Goal: Task Accomplishment & Management: Complete application form

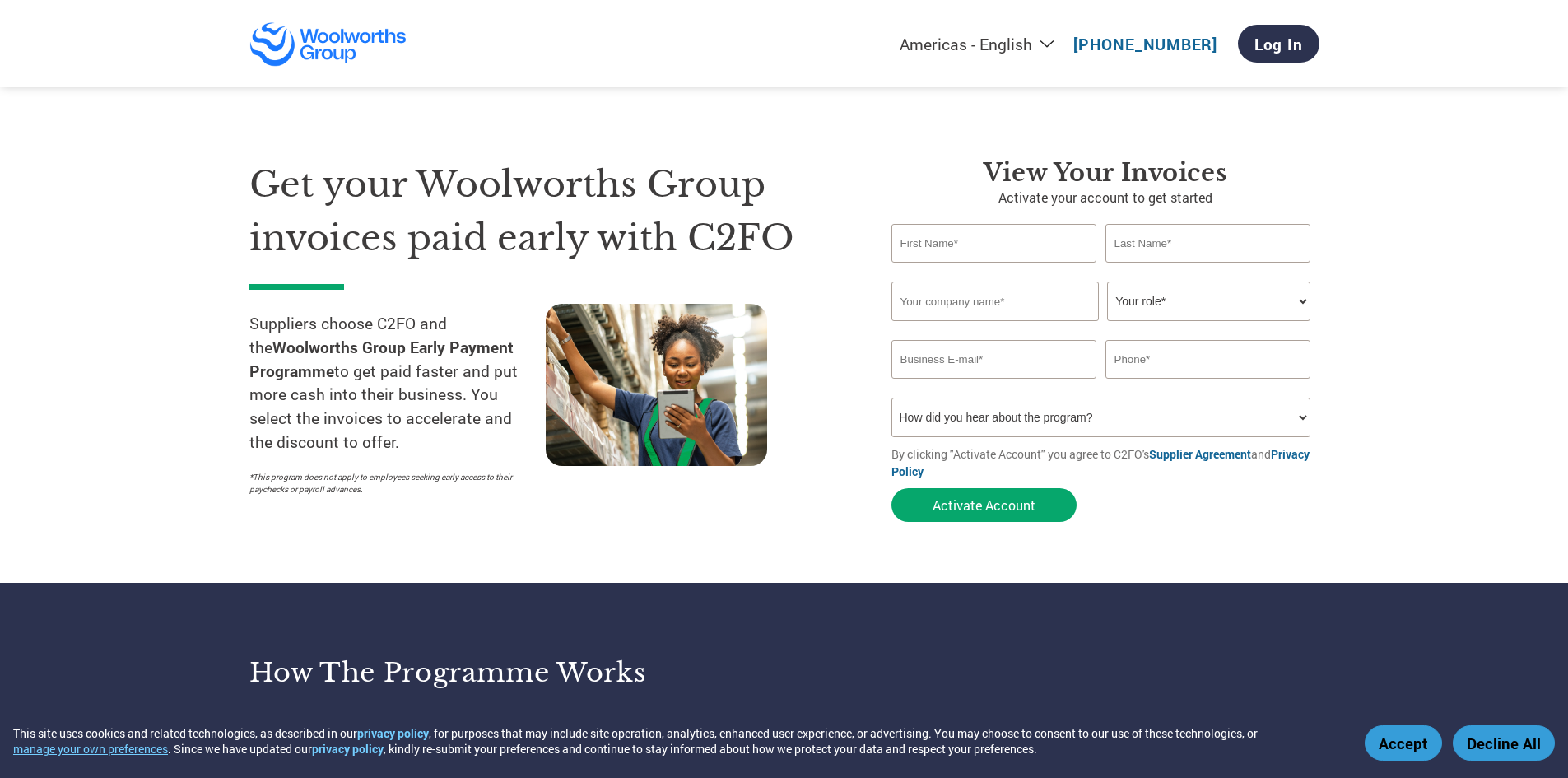
scroll to position [47, 0]
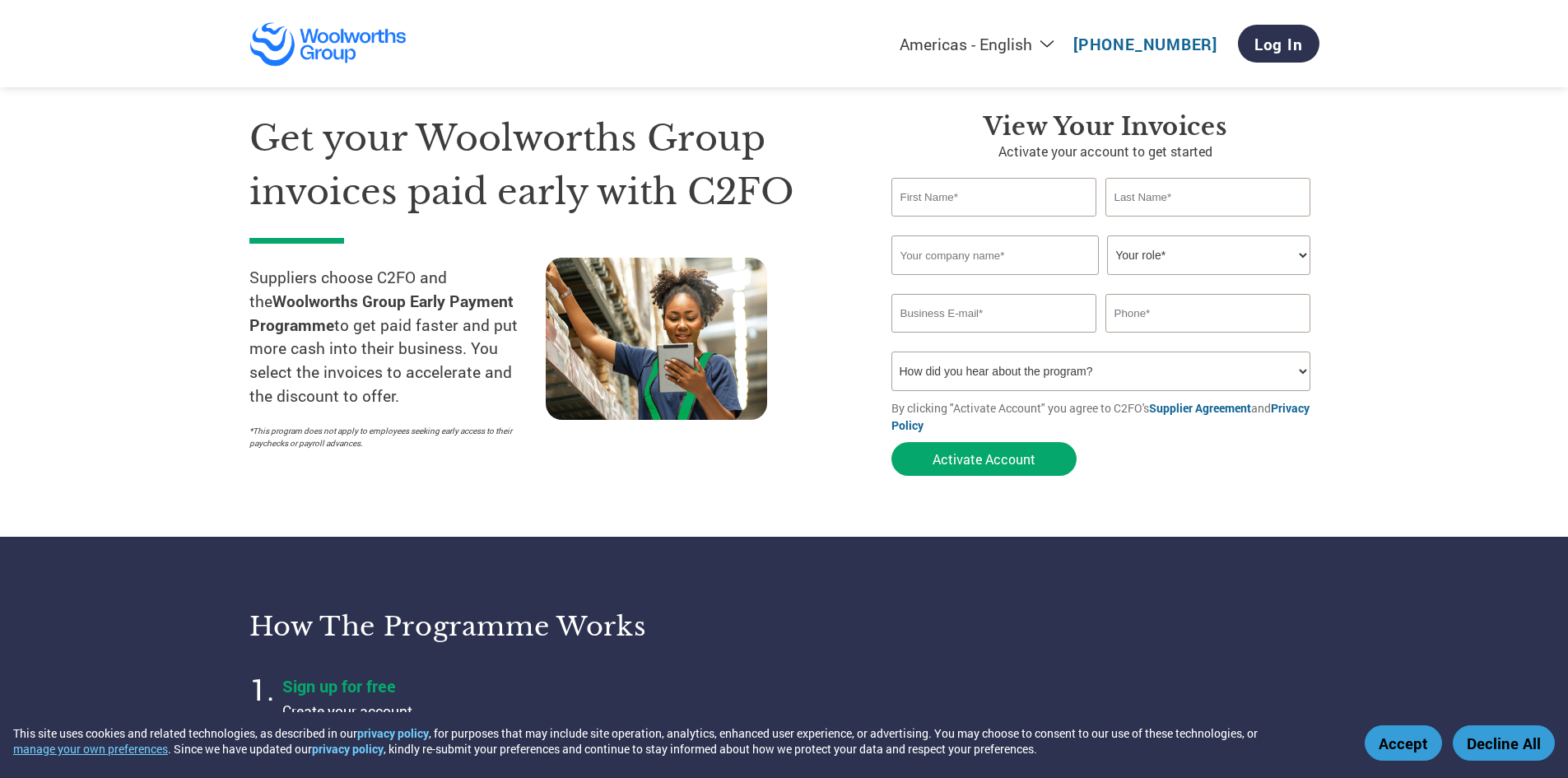
click at [1219, 379] on select "How did you hear about the program? Received a letter Email Social Media Online…" at bounding box center [1101, 371] width 420 height 40
click at [1537, 236] on section "Get your Woolworths Group invoices paid early with C2FO Suppliers choose C2FO a…" at bounding box center [784, 278] width 1568 height 517
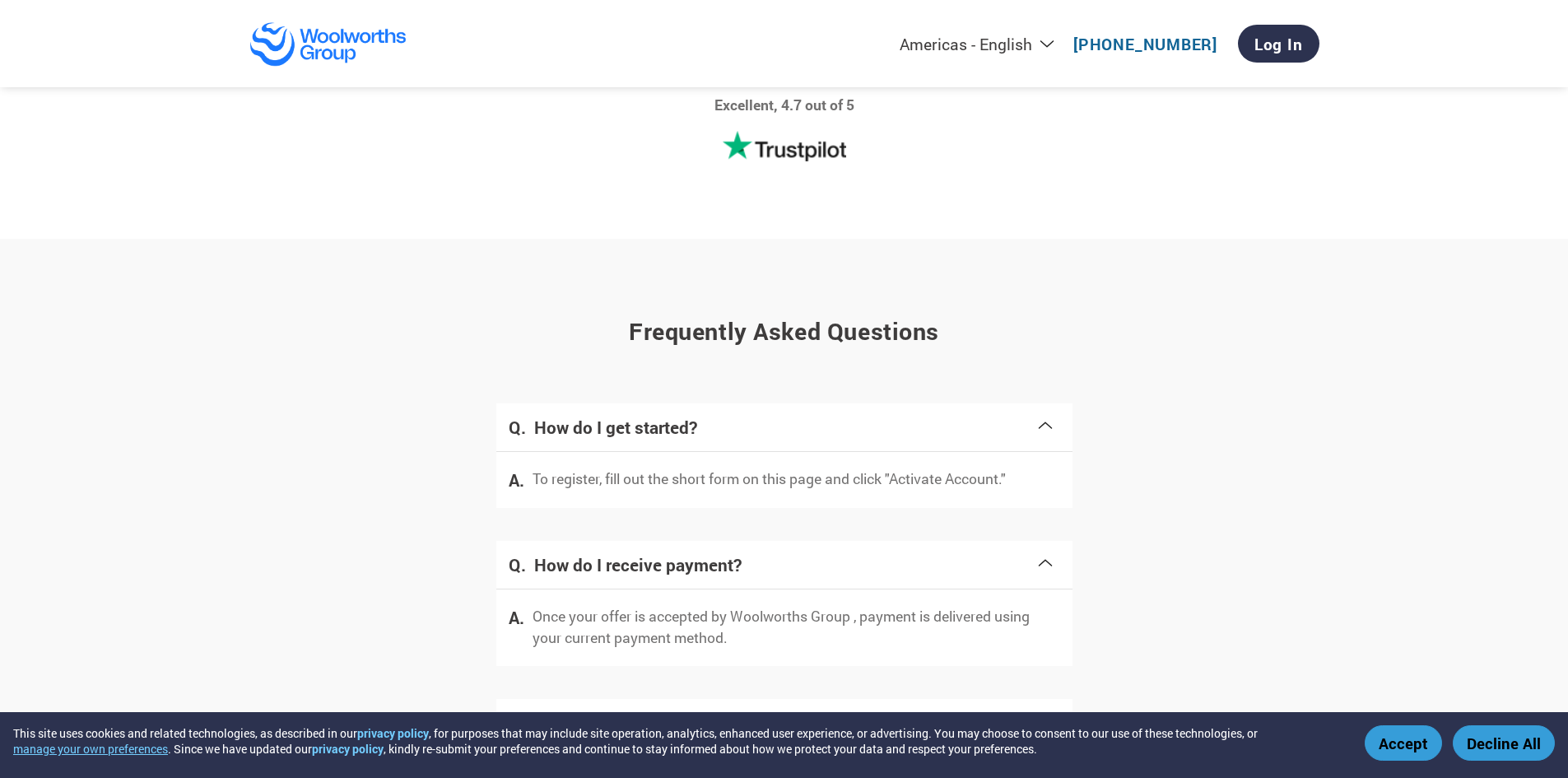
scroll to position [3042, 0]
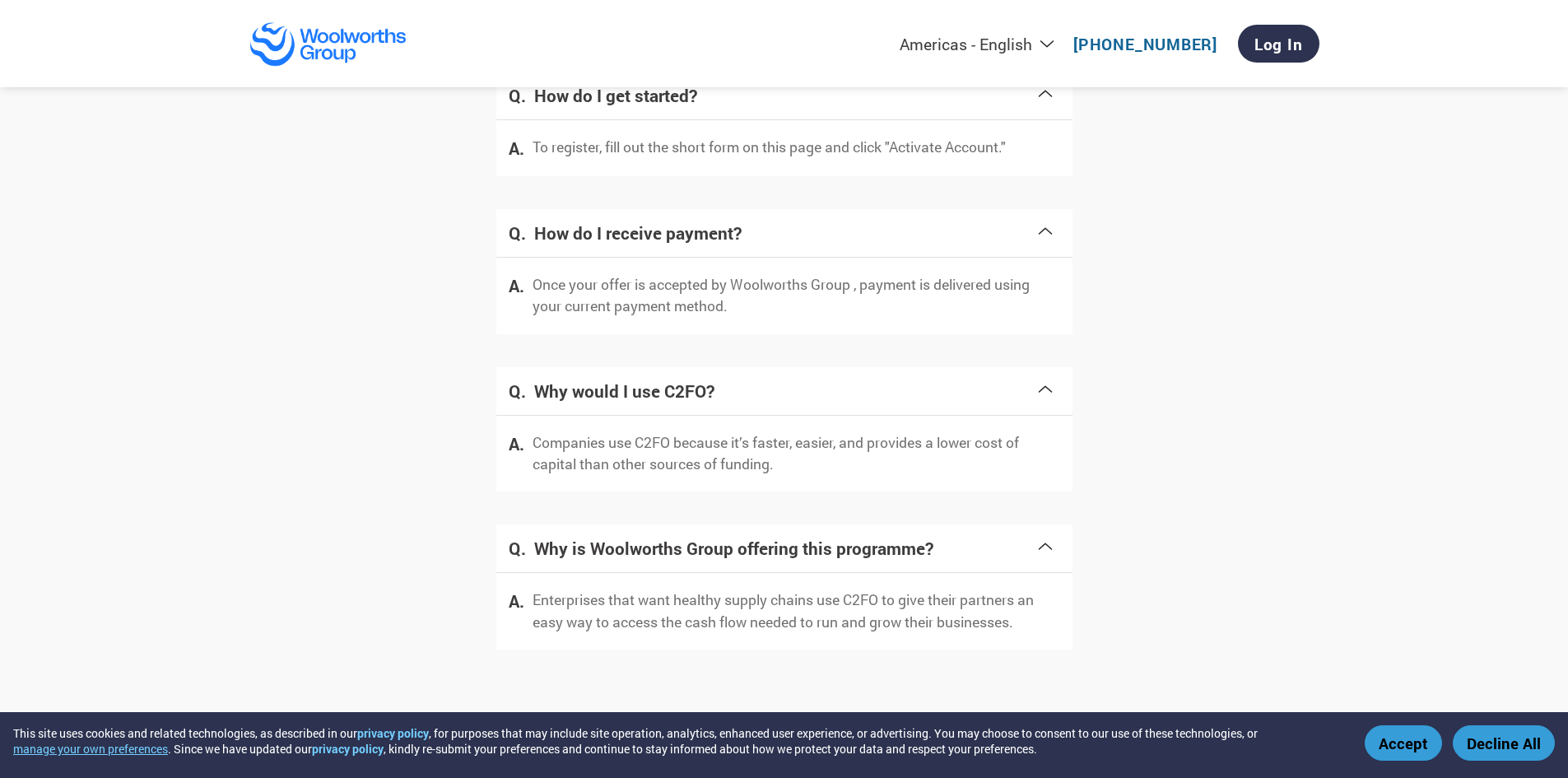
click at [1400, 736] on button "Accept" at bounding box center [1403, 742] width 77 height 35
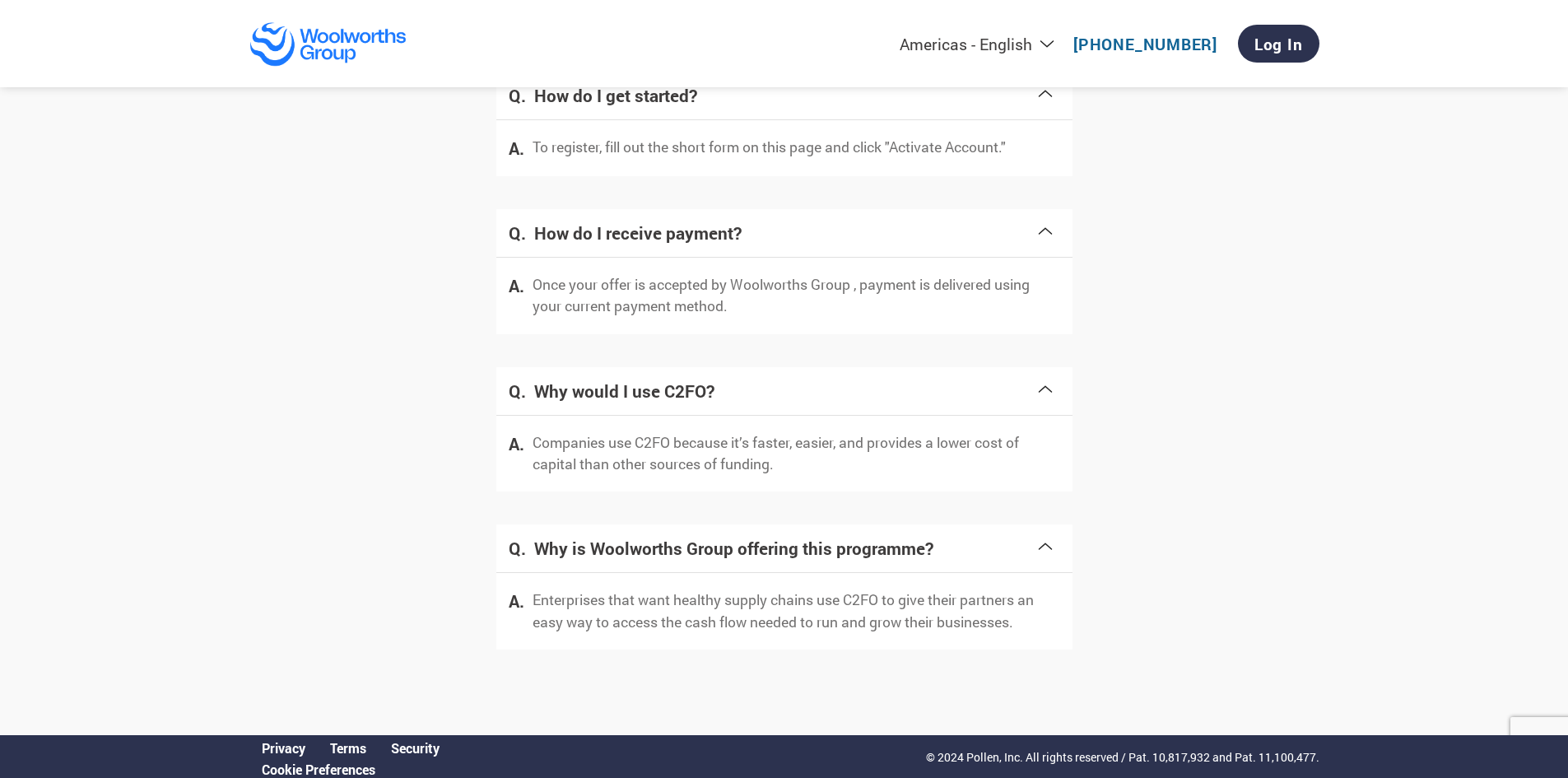
click at [982, 757] on p "© 2024 Pollen, Inc. All rights reserved / Pat. 10,817,932 and Pat. 11,100,477." at bounding box center [1123, 757] width 393 height 17
click at [992, 756] on p "© 2024 Pollen, Inc. All rights reserved / Pat. 10,817,932 and Pat. 11,100,477." at bounding box center [1123, 757] width 393 height 17
drag, startPoint x: 967, startPoint y: 759, endPoint x: 1020, endPoint y: 756, distance: 53.1
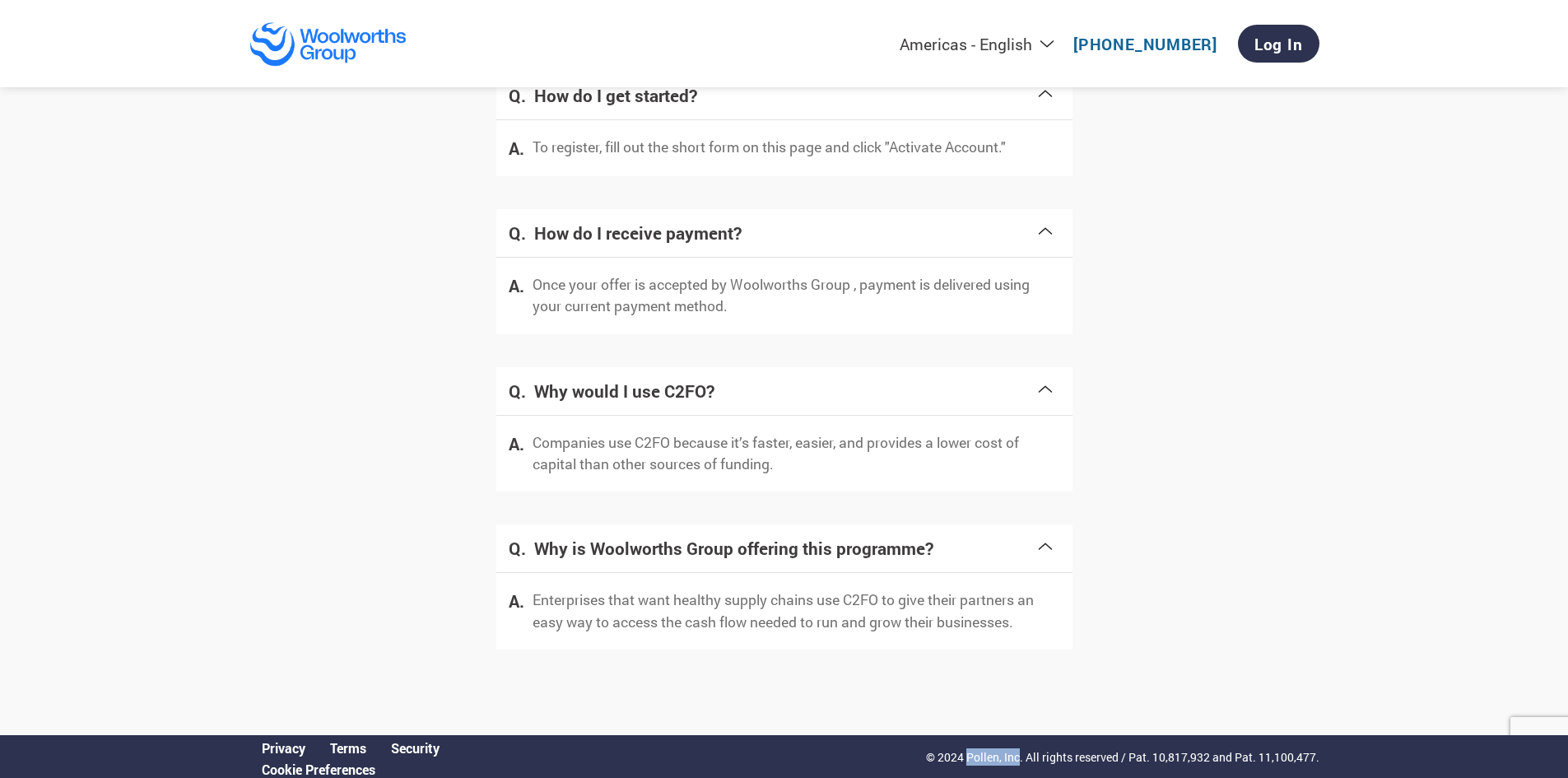
click at [1020, 761] on p "© 2024 Pollen, Inc. All rights reserved / Pat. 10,817,932 and Pat. 11,100,477." at bounding box center [1123, 757] width 393 height 17
click at [1325, 422] on section "Frequently asked questions How do I get started? To register, fill out the shor…" at bounding box center [784, 321] width 1568 height 828
click at [868, 598] on p "Enterprises that want healthy supply chains use C2FO to give their partners an …" at bounding box center [796, 611] width 527 height 44
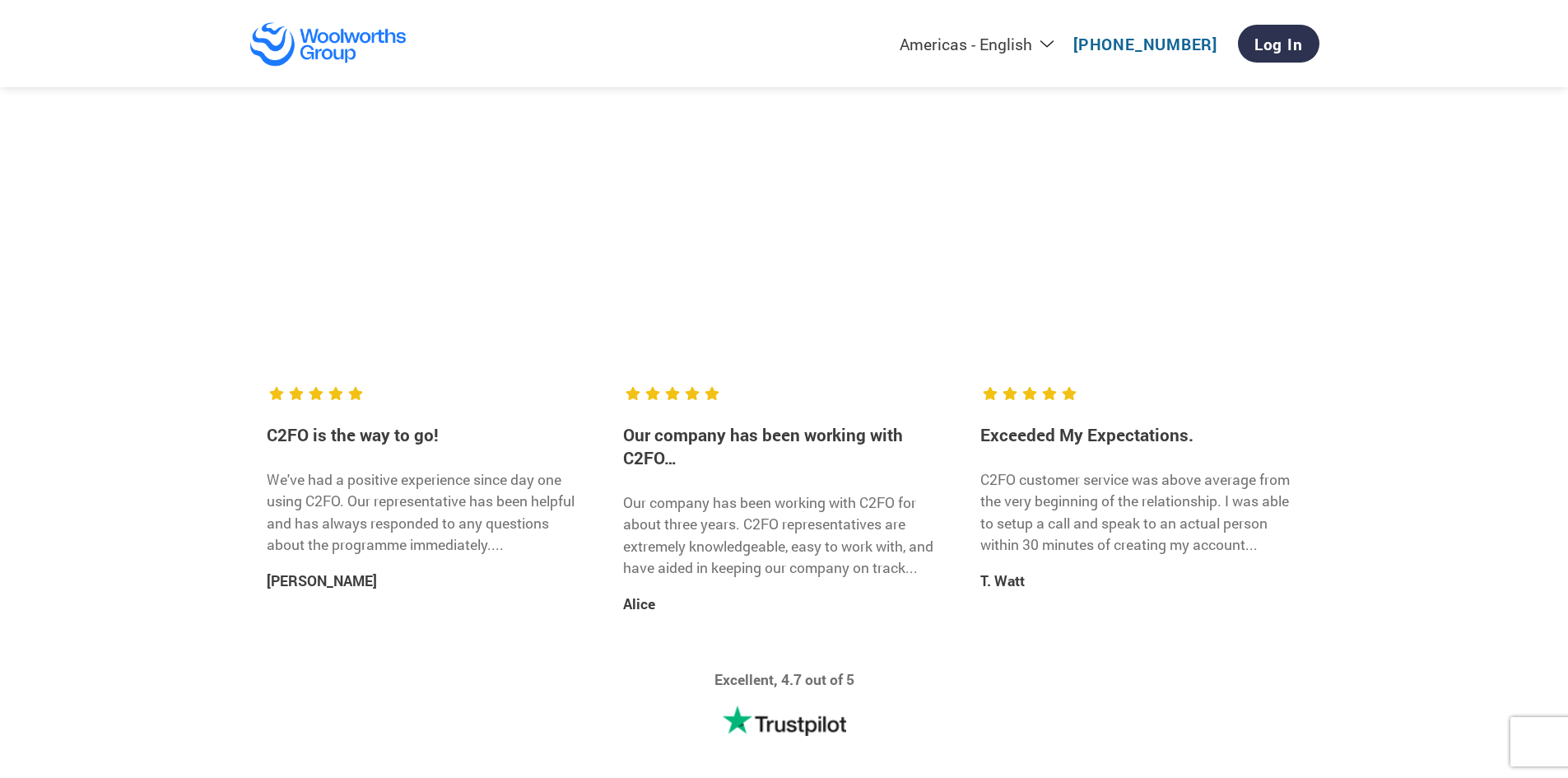
scroll to position [0, 0]
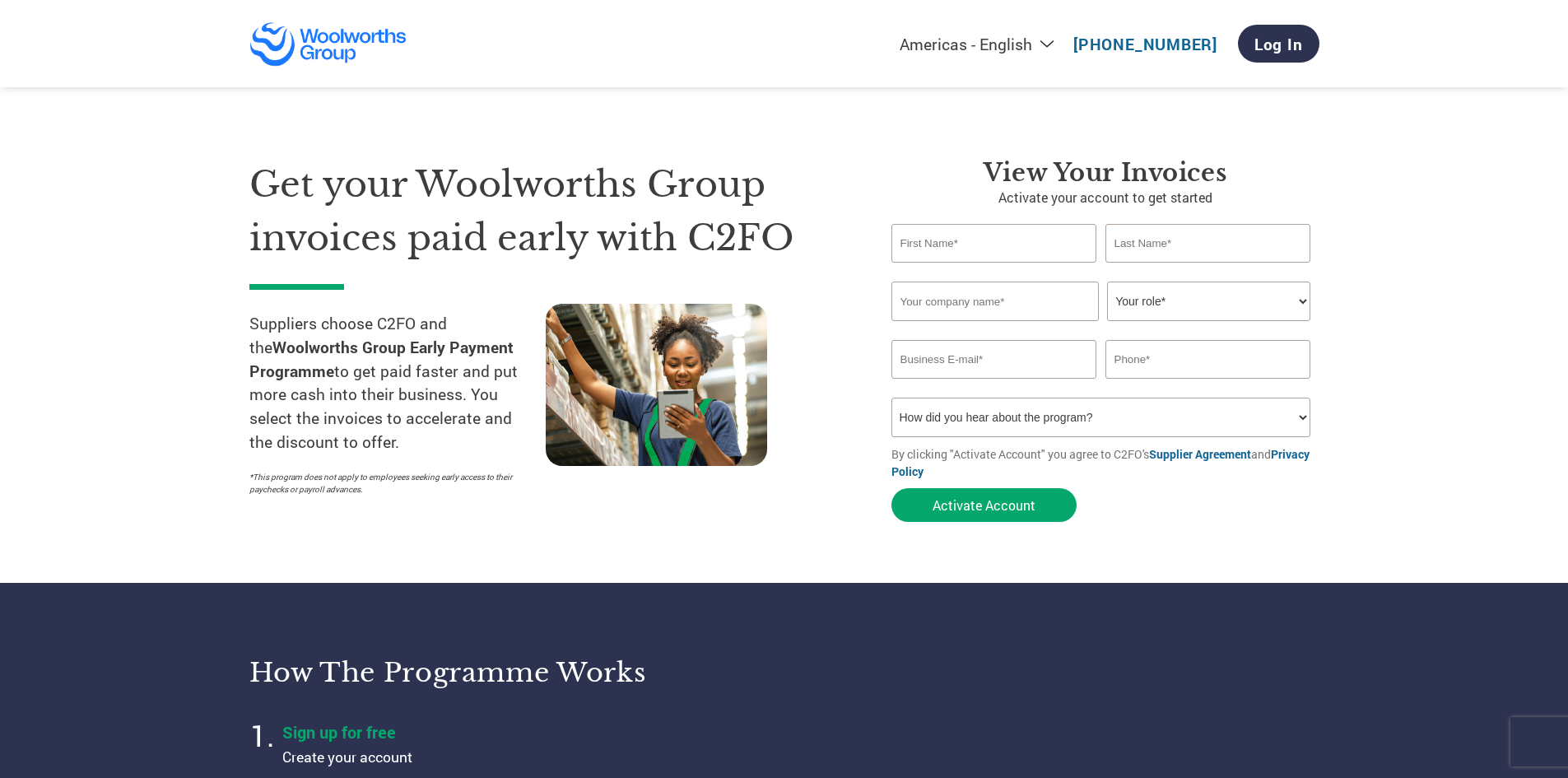
drag, startPoint x: 1102, startPoint y: 522, endPoint x: 1036, endPoint y: 44, distance: 482.5
click at [1034, 35] on select "Americas - English Américas - Español Américas - Português Amériques - Français…" at bounding box center [874, 45] width 381 height 21
select select "en-AU"
click at [795, 34] on select "Americas - English Américas - Español Américas - Português Amériques - Français…" at bounding box center [874, 45] width 381 height 21
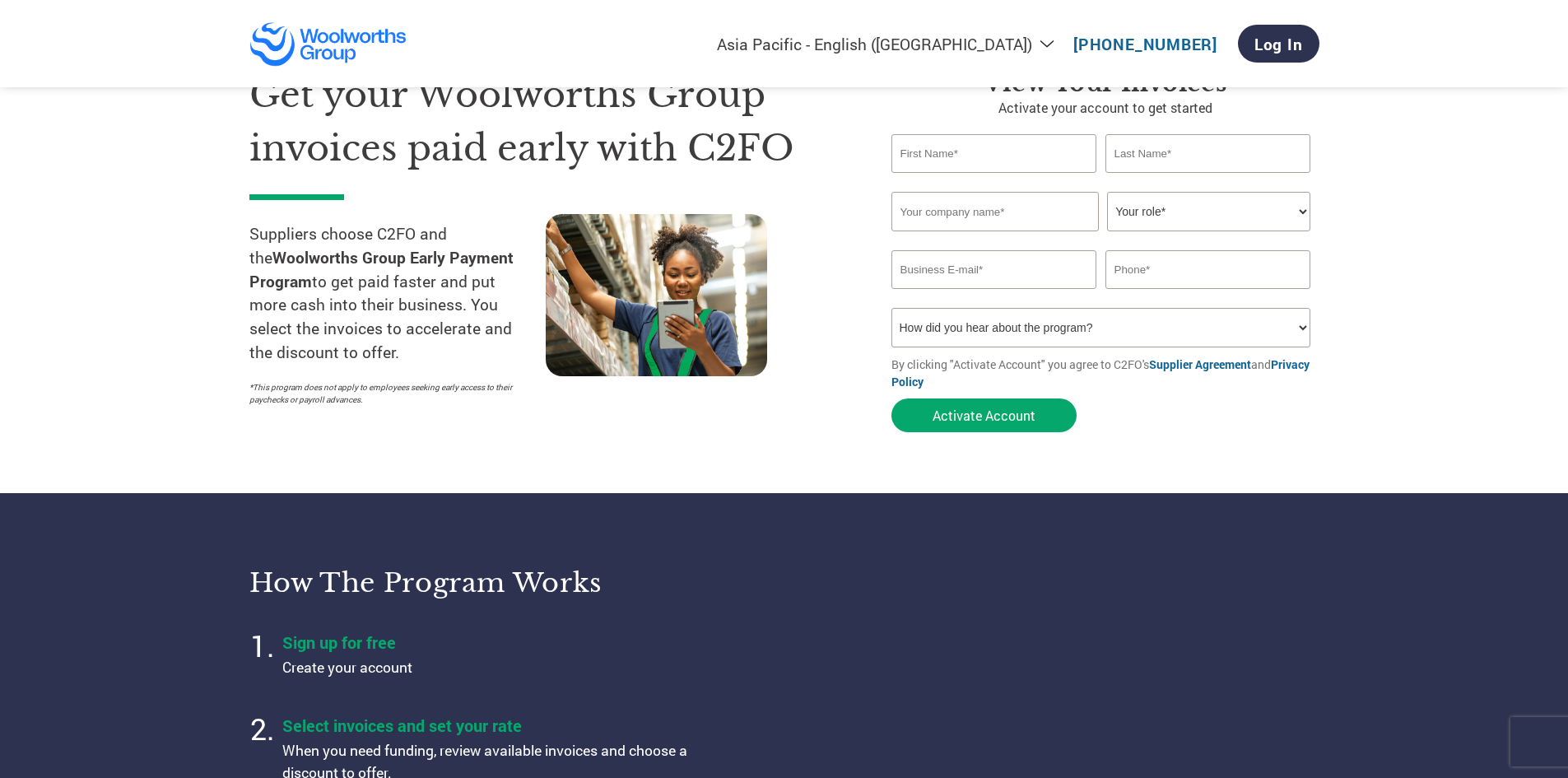
scroll to position [330, 0]
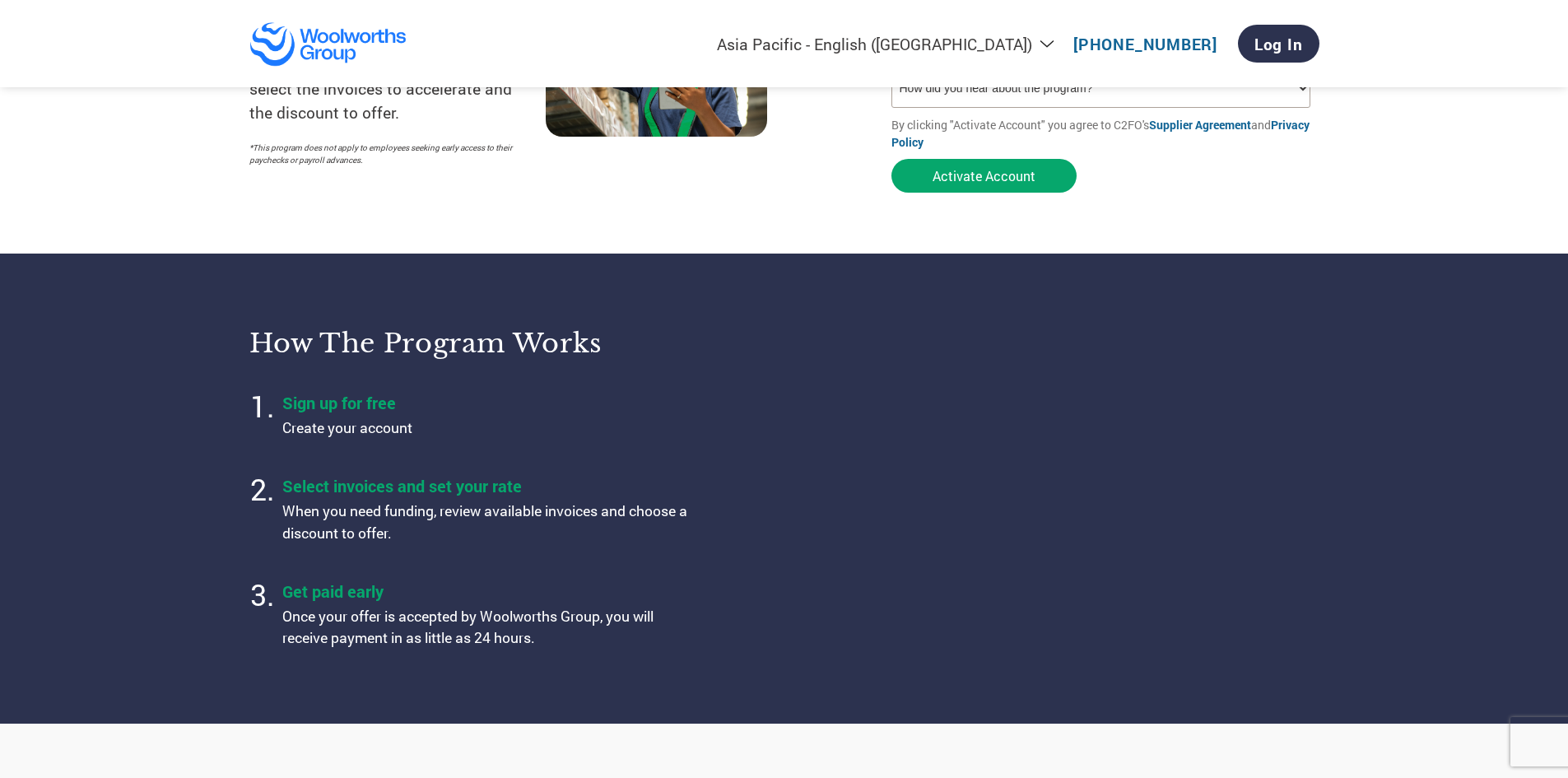
click at [443, 480] on h4 "Select invoices and set your rate" at bounding box center [487, 485] width 411 height 22
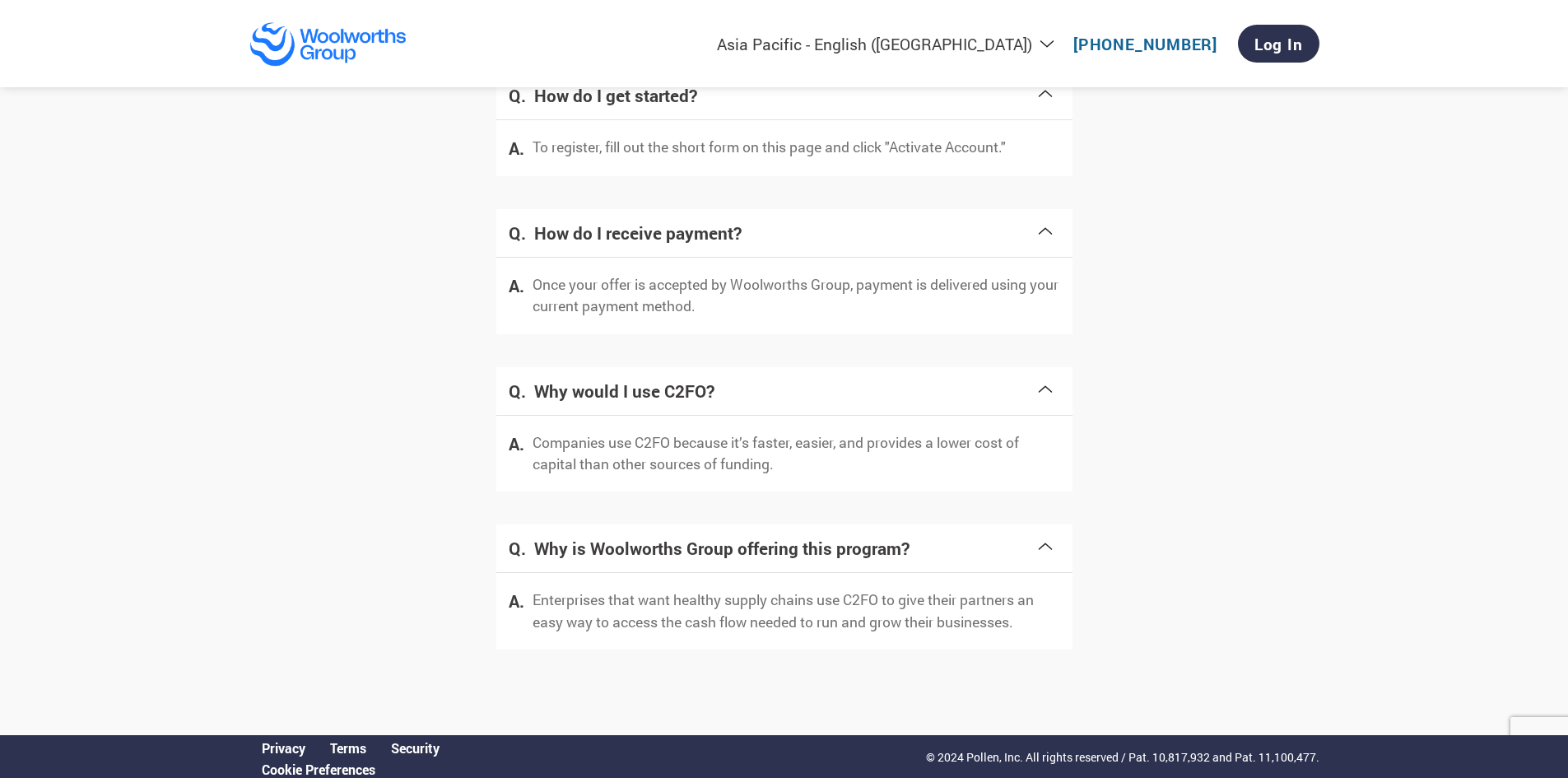
scroll to position [0, 0]
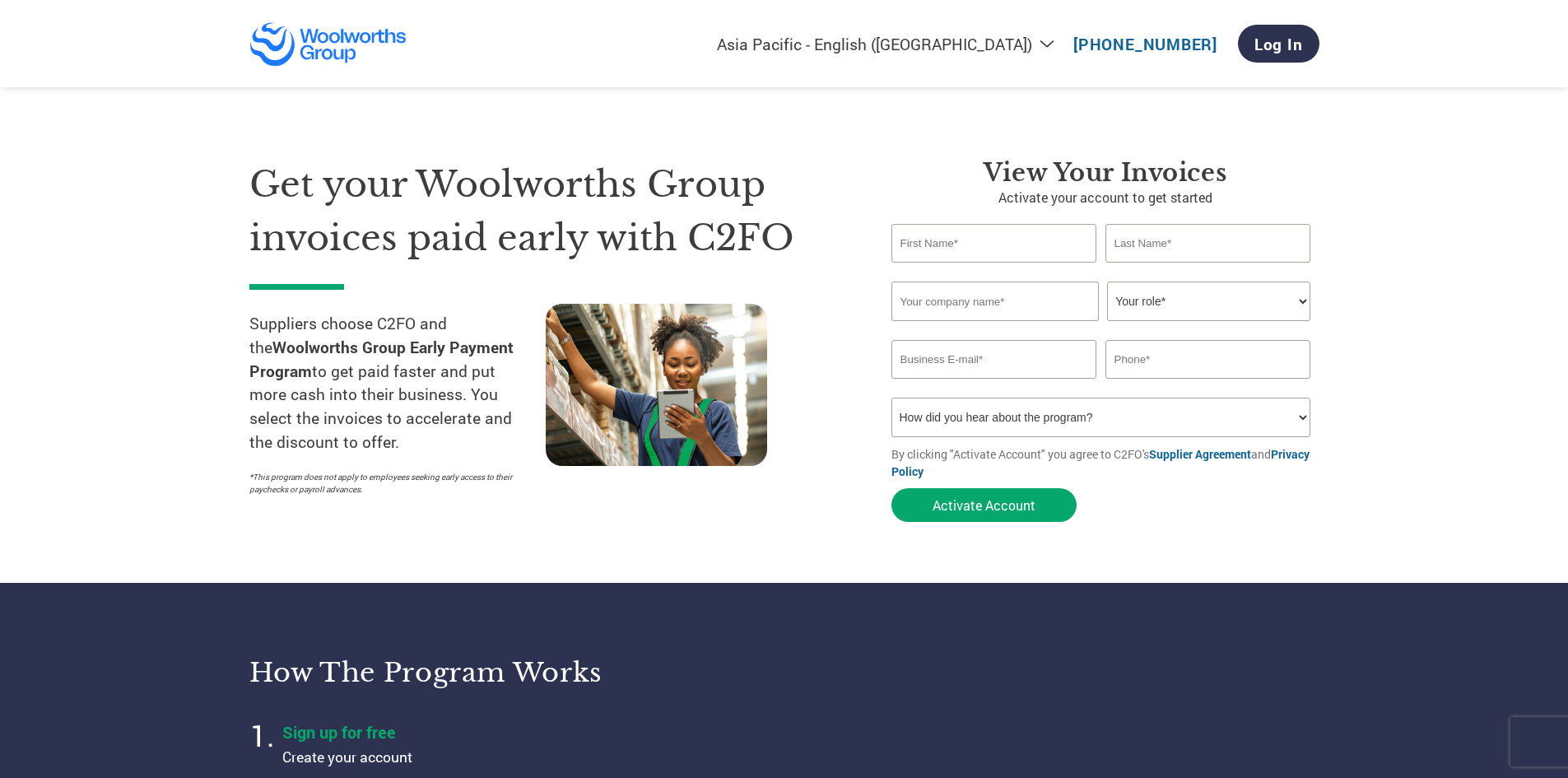
drag, startPoint x: 1324, startPoint y: 649, endPoint x: 1408, endPoint y: 91, distance: 564.3
click at [348, 42] on img at bounding box center [329, 45] width 159 height 46
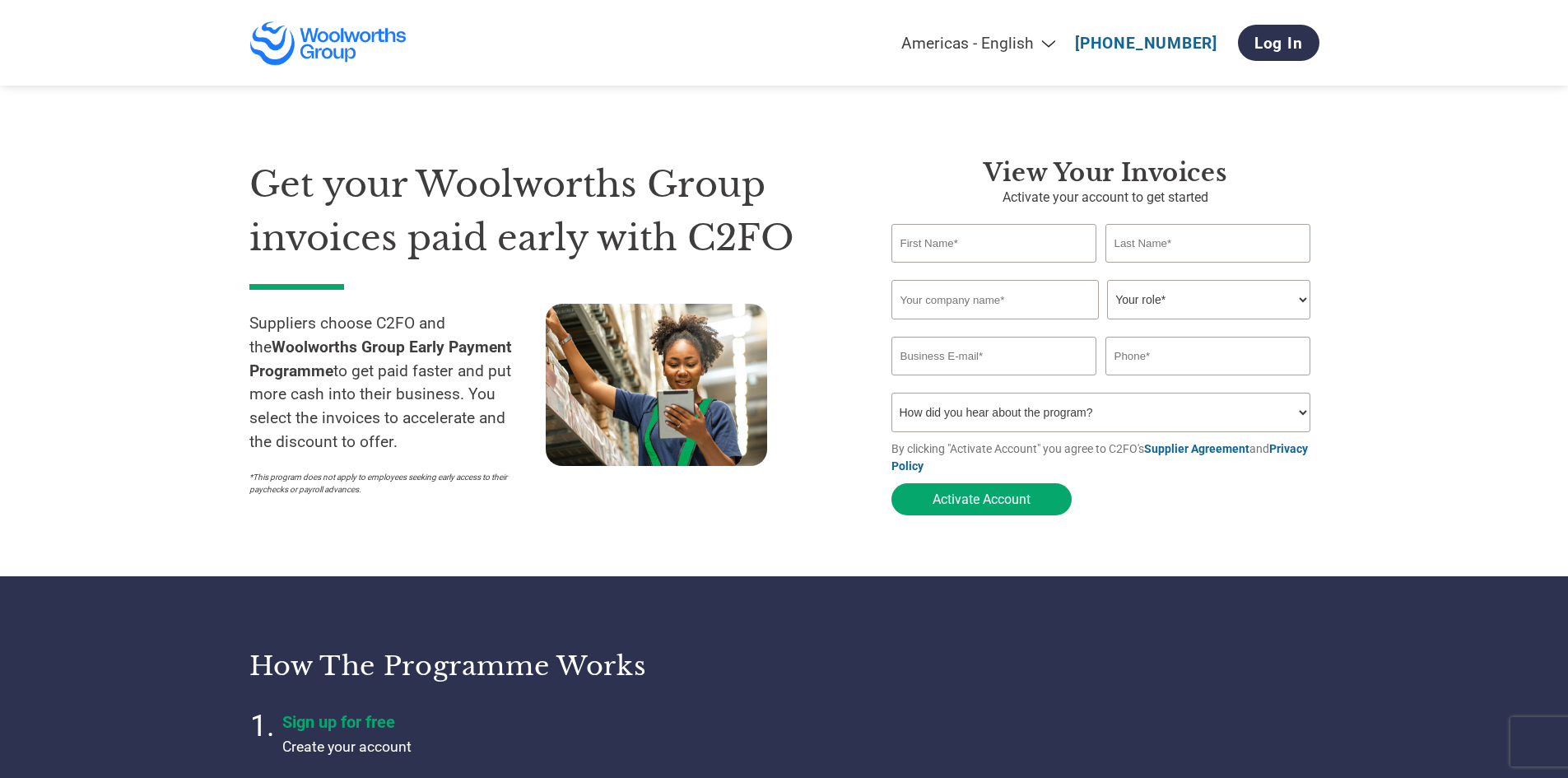
select select "en-[GEOGRAPHIC_DATA]"
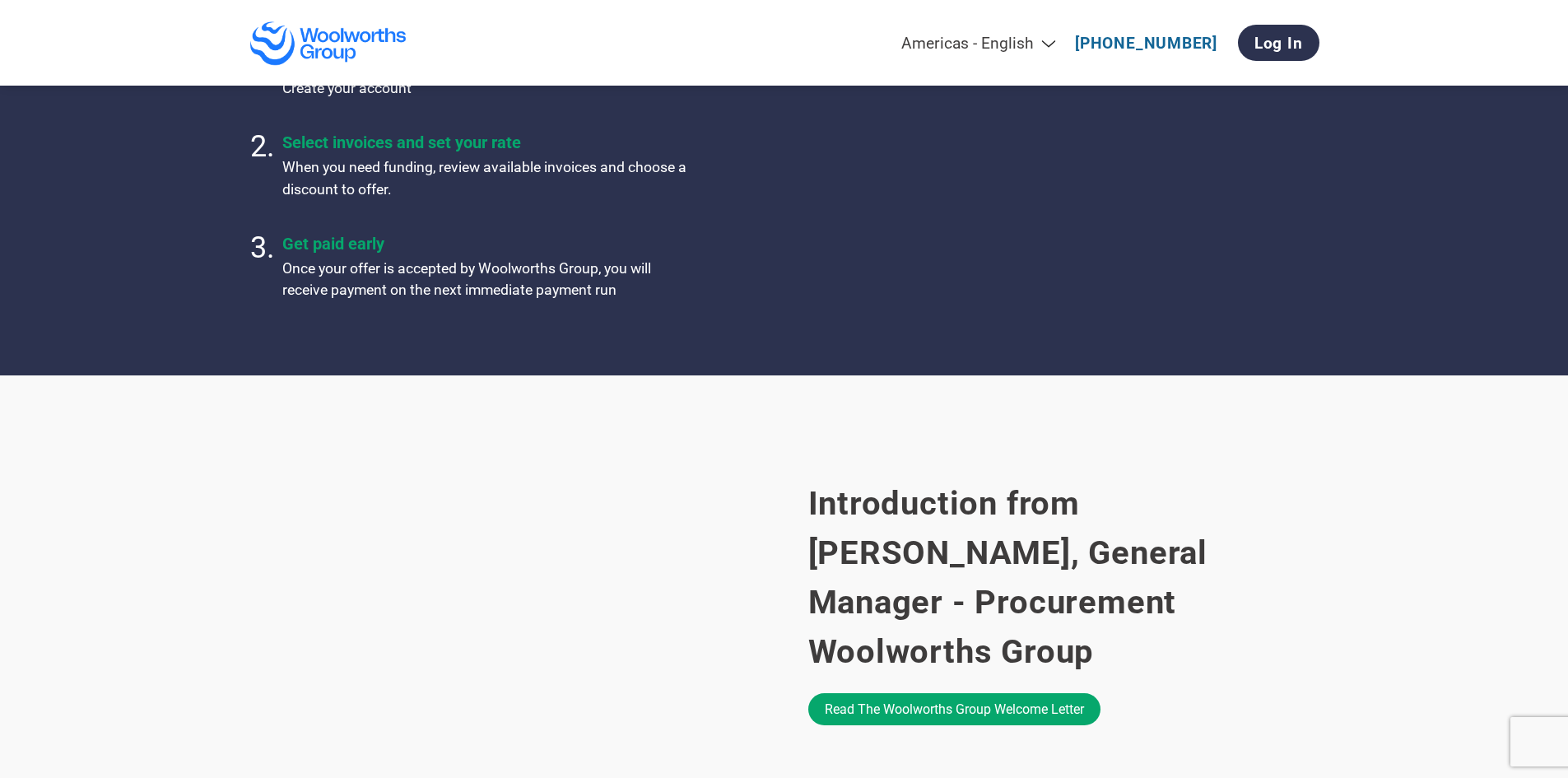
scroll to position [494, 0]
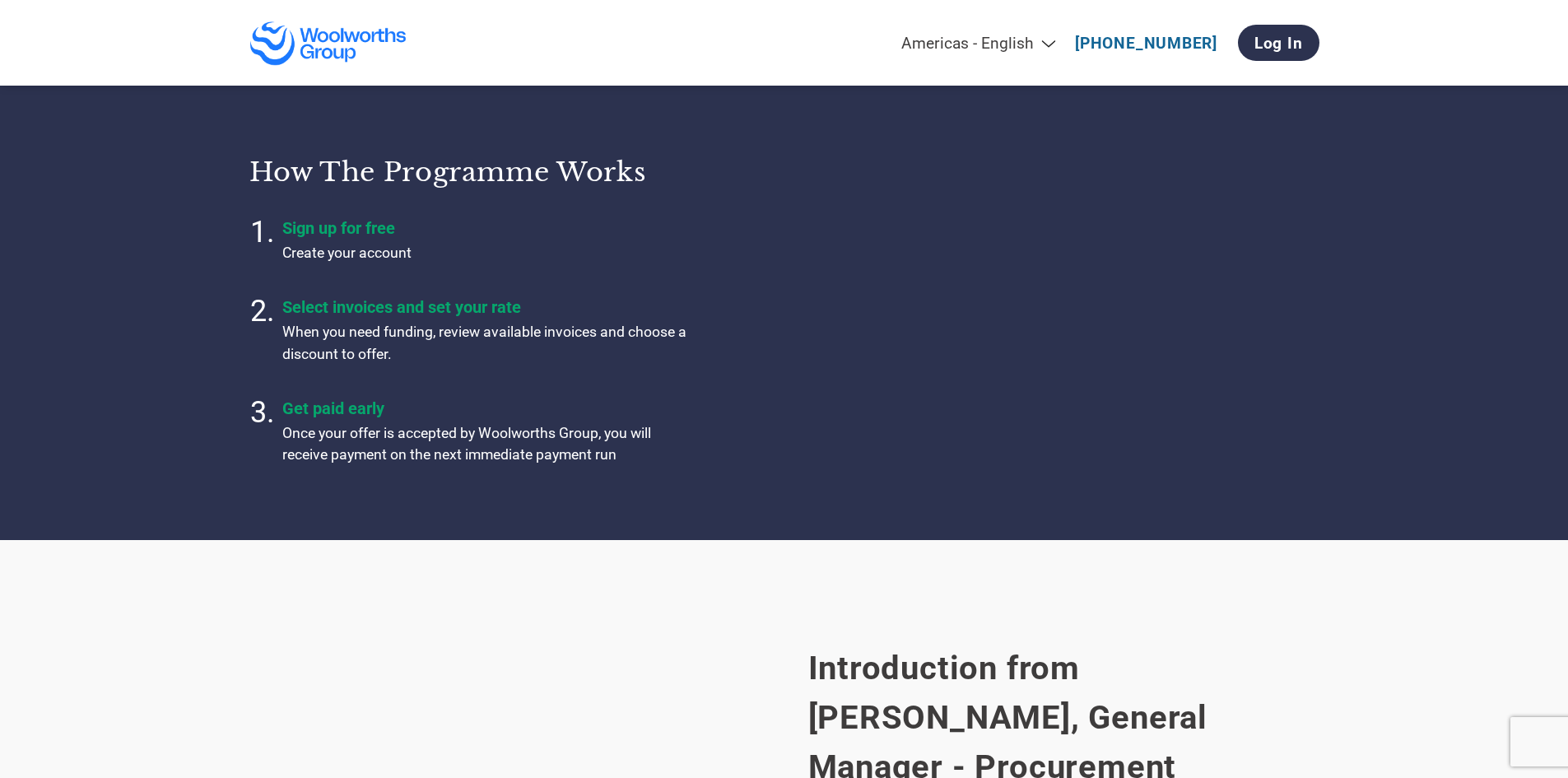
click at [331, 226] on h4 "Sign up for free" at bounding box center [487, 228] width 411 height 20
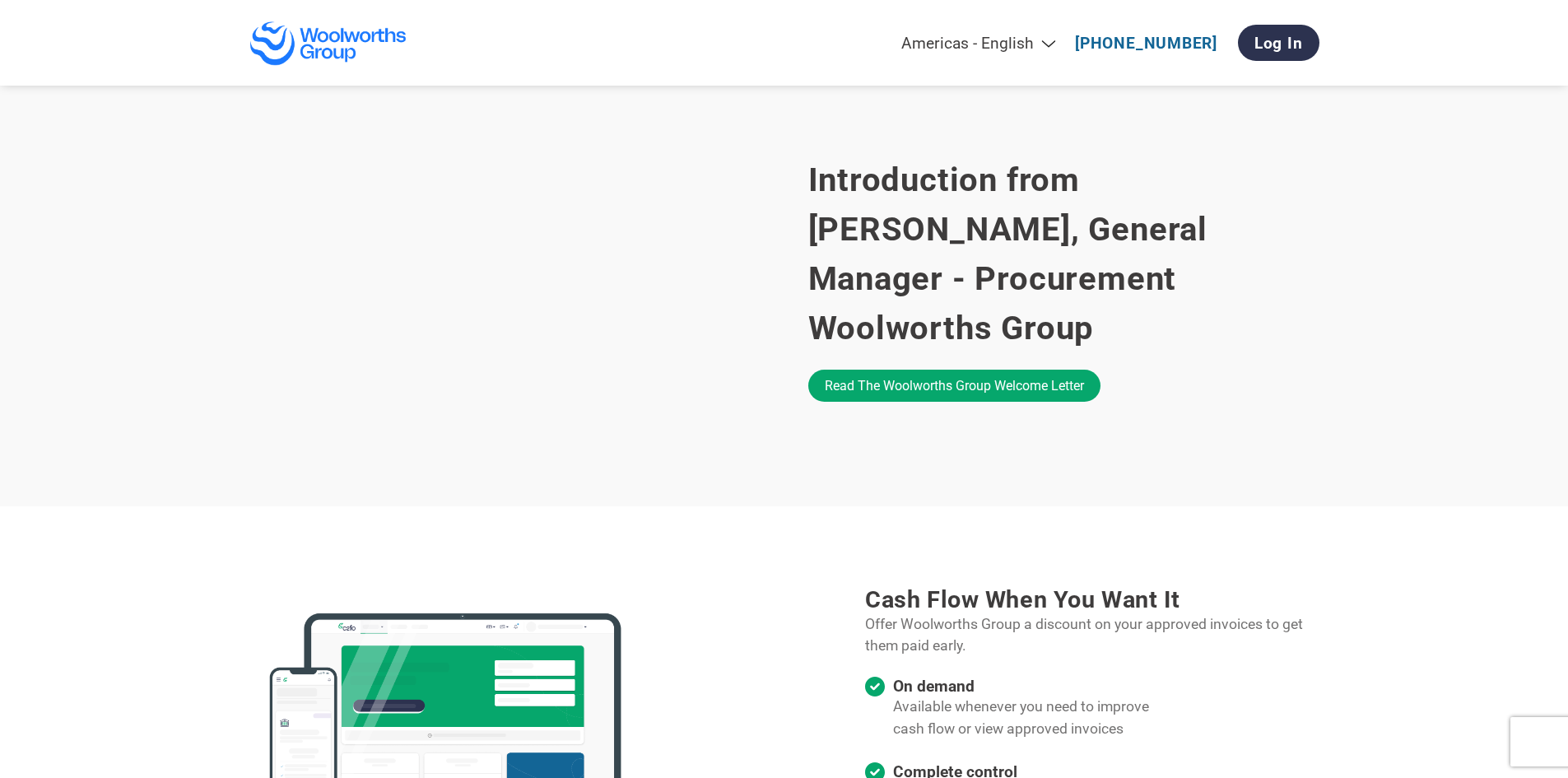
scroll to position [1070, 0]
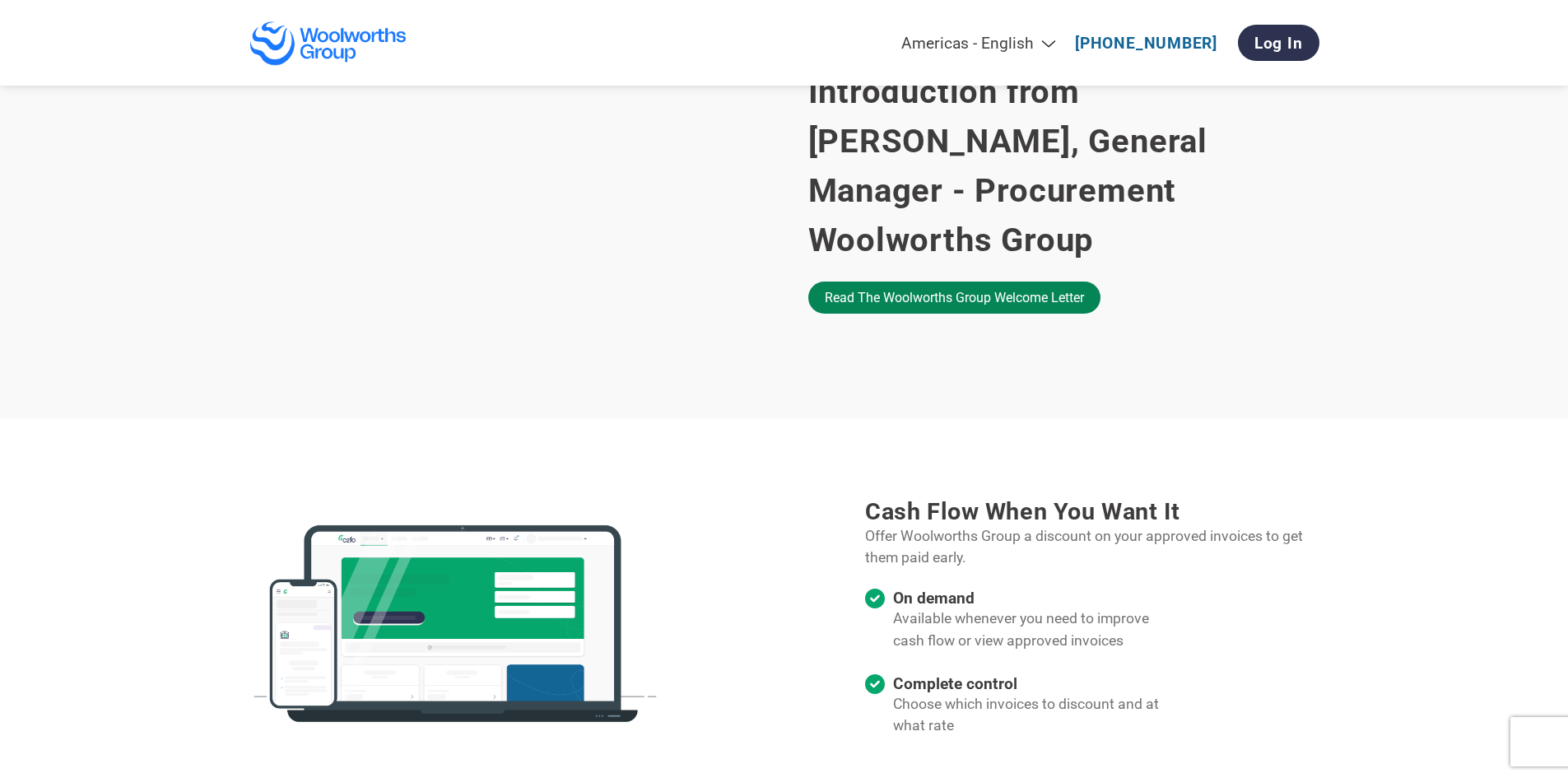
click at [1001, 281] on link "Read the Woolworths Group welcome letter" at bounding box center [954, 297] width 293 height 32
click at [1267, 44] on link "Log In" at bounding box center [1278, 43] width 82 height 36
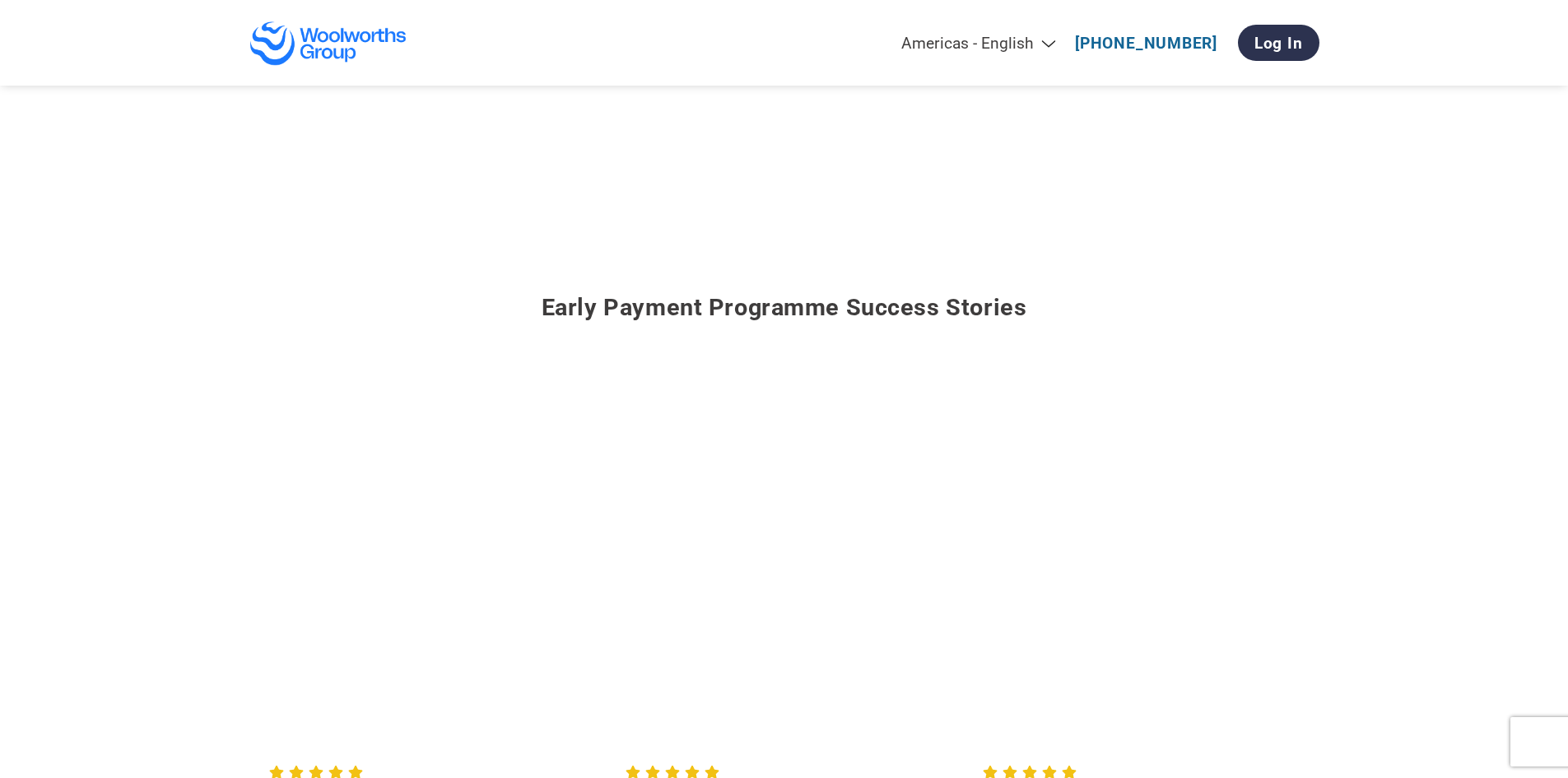
scroll to position [1734, 0]
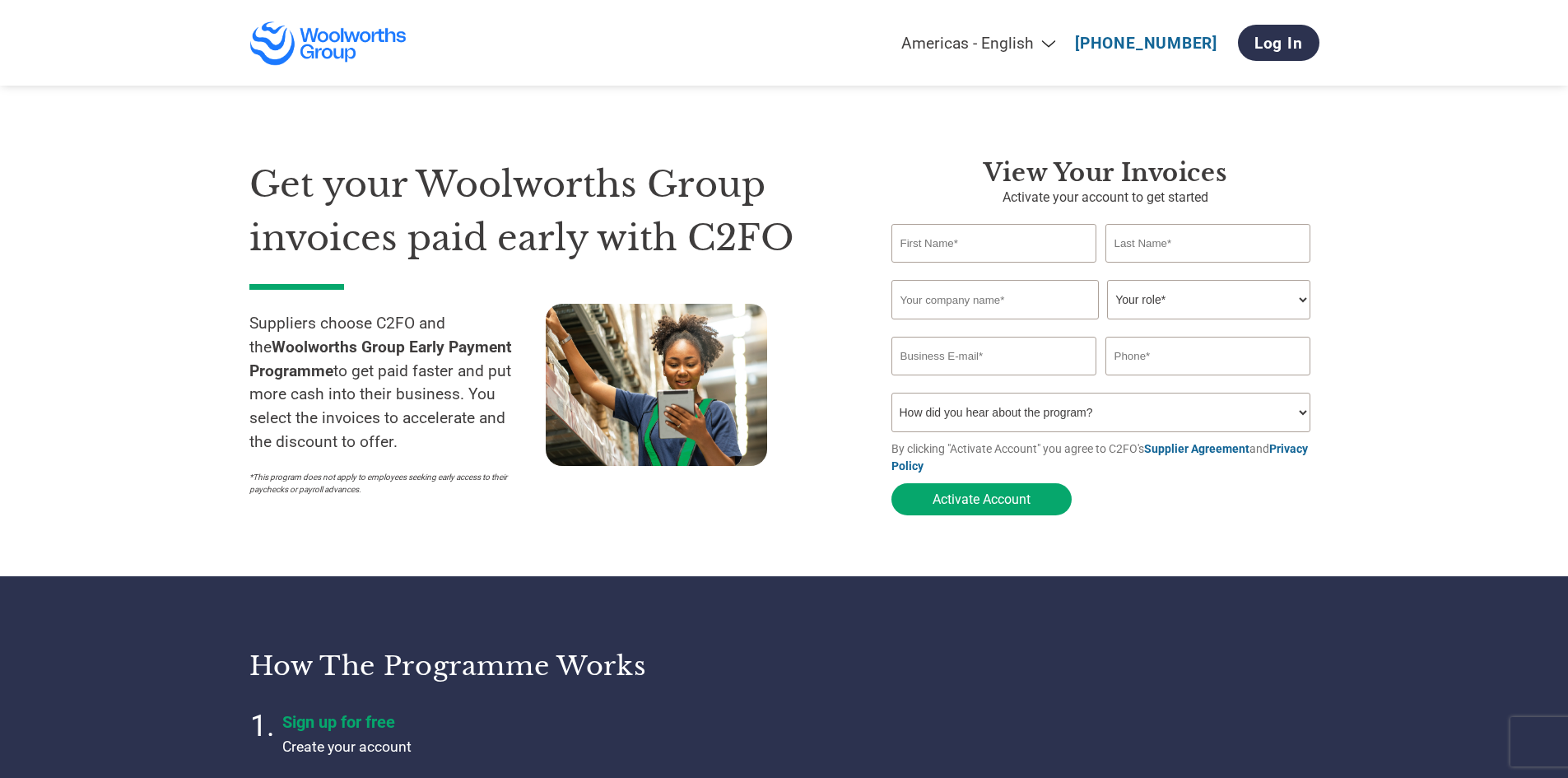
select select "en-[GEOGRAPHIC_DATA]"
click at [1071, 402] on select "How did you hear about the program? Received a letter Email Social Media Online…" at bounding box center [1101, 412] width 420 height 40
select select "Received a Letter"
click at [891, 398] on select "How did you hear about the program? Received a letter Email Social Media Online…" at bounding box center [1101, 412] width 420 height 40
click at [1227, 294] on select "Your role* CFO Controller Credit Manager Finance Director Treasurer CEO Preside…" at bounding box center [1208, 300] width 203 height 40
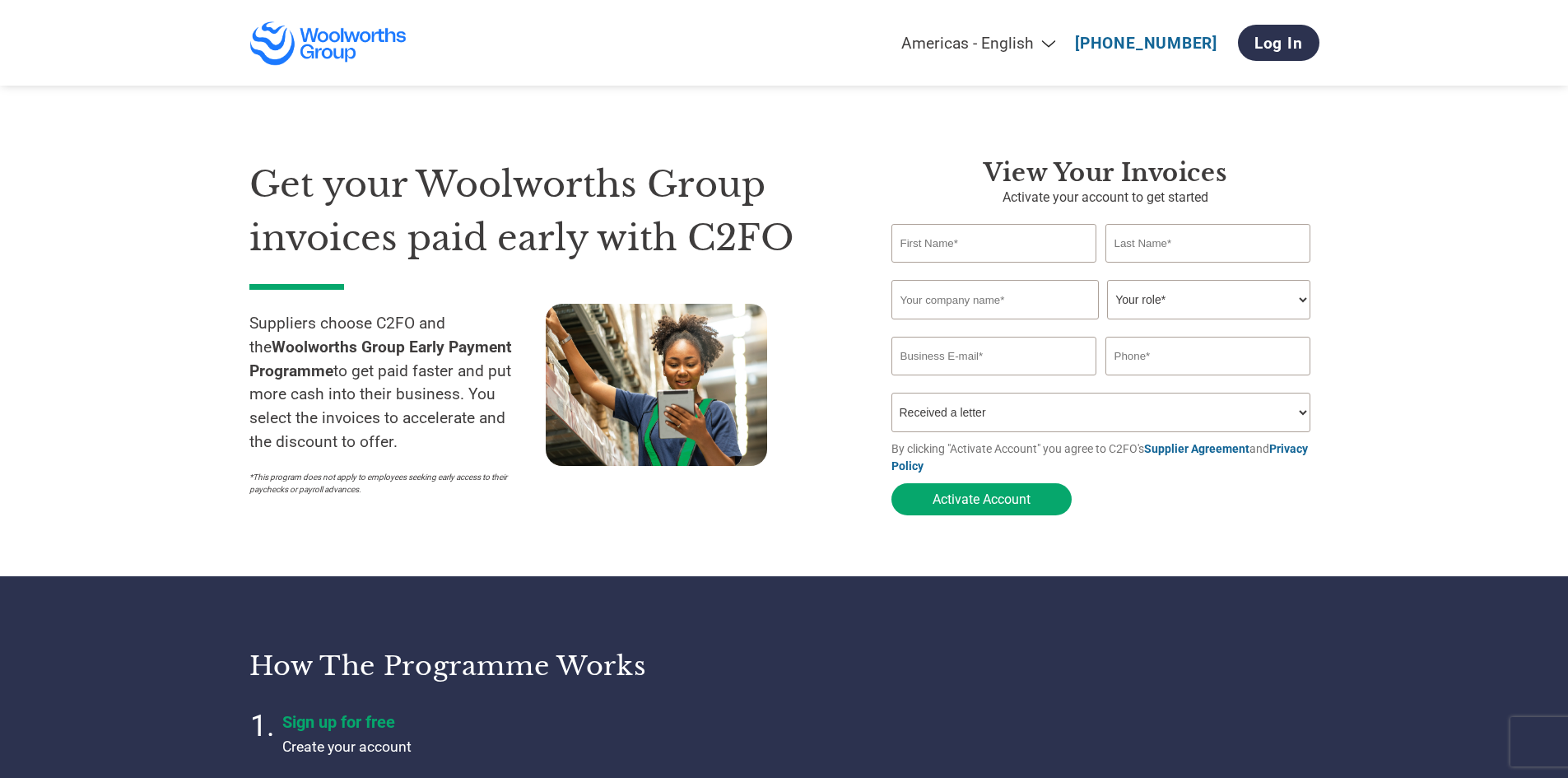
click at [1475, 308] on section "Get your Woolworths Group invoices paid early with C2FO Suppliers choose C2FO a…" at bounding box center [784, 320] width 1568 height 510
drag, startPoint x: 1406, startPoint y: 558, endPoint x: 1483, endPoint y: -71, distance: 633.7
select select "en-[GEOGRAPHIC_DATA]"
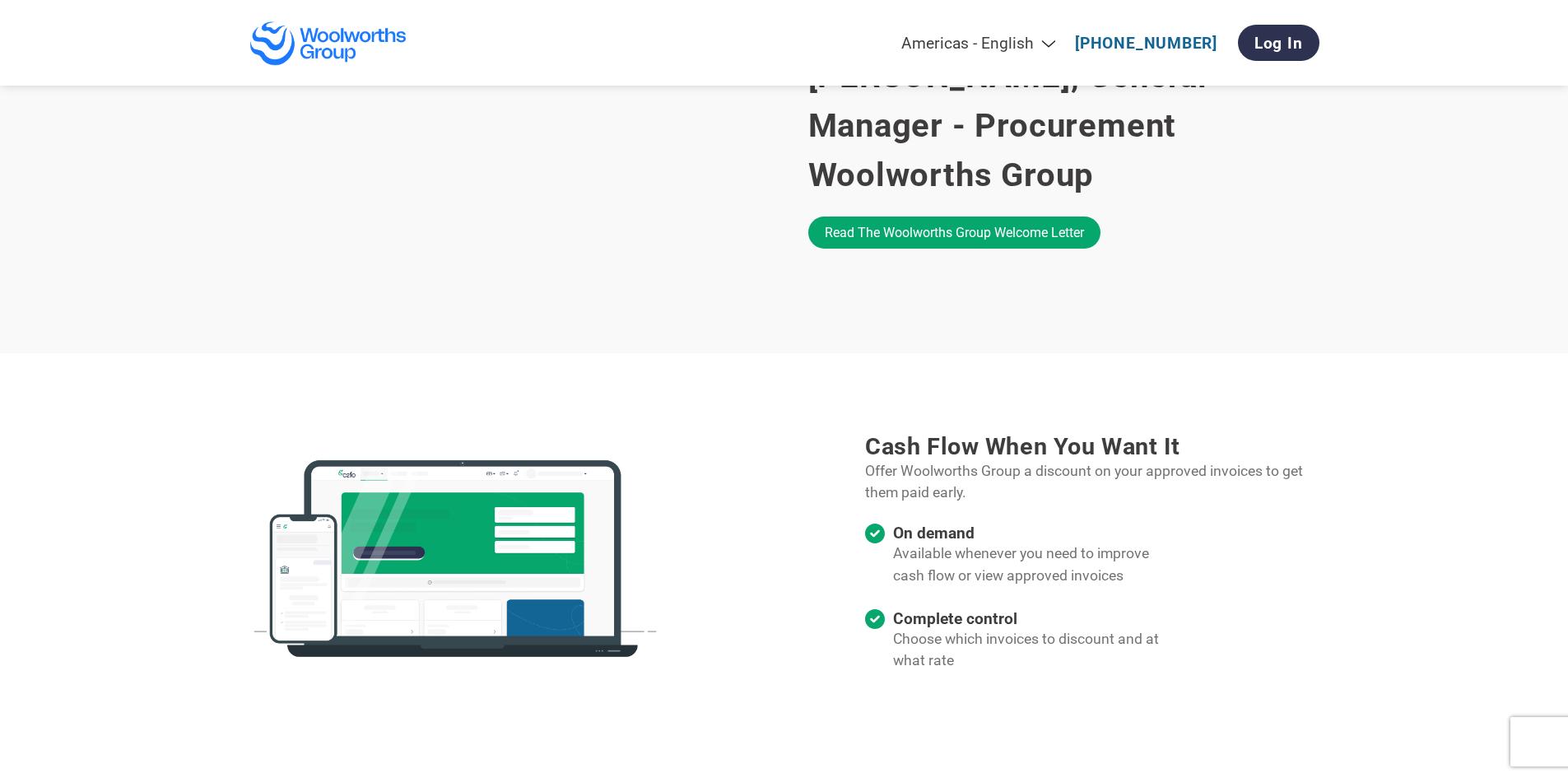
scroll to position [1235, 0]
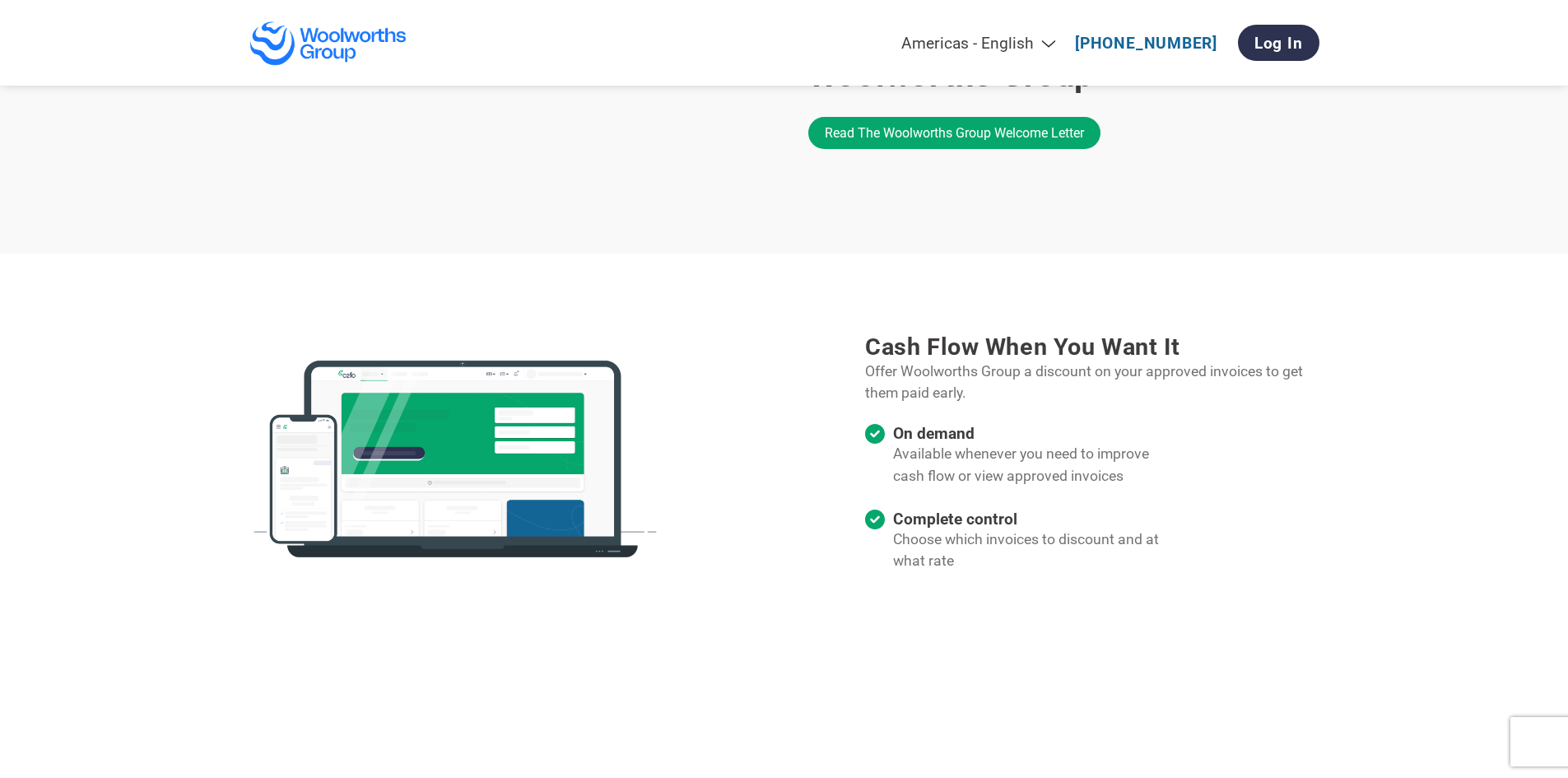
drag, startPoint x: 1531, startPoint y: 378, endPoint x: 1430, endPoint y: 580, distance: 225.8
click at [1430, 580] on section "Cash flow when you want it Offer Woolworths Group a discount on your approved i…" at bounding box center [784, 462] width 1568 height 416
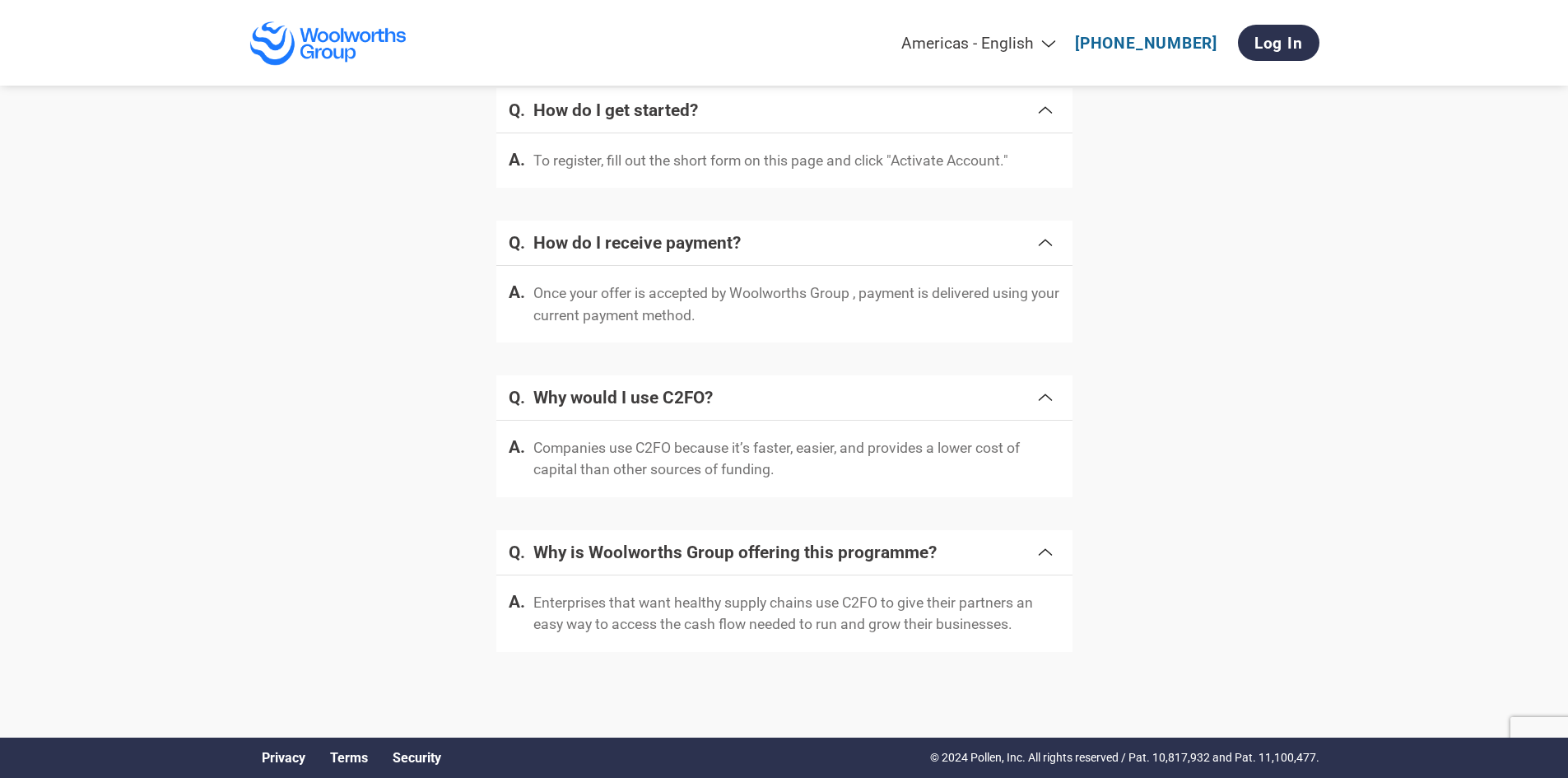
scroll to position [0, 0]
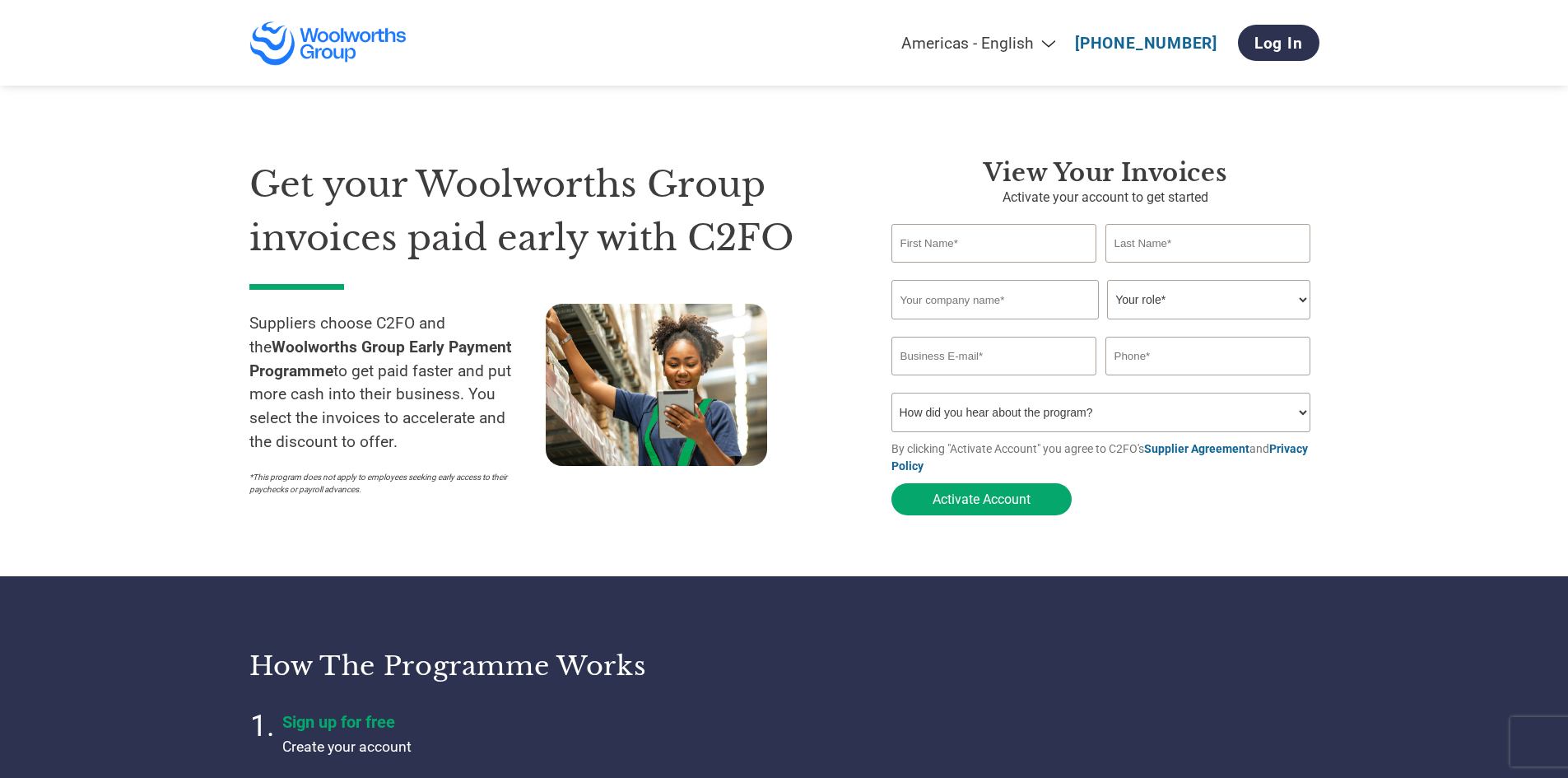
drag, startPoint x: 1353, startPoint y: 564, endPoint x: 1513, endPoint y: -71, distance: 654.8
drag, startPoint x: 1460, startPoint y: 137, endPoint x: 1467, endPoint y: 96, distance: 41.6
click at [1467, 96] on section "Get your Woolworths Group invoices paid early with C2FO Suppliers choose C2FO a…" at bounding box center [784, 320] width 1568 height 510
drag, startPoint x: 1366, startPoint y: 424, endPoint x: 1418, endPoint y: 199, distance: 230.9
click at [933, 498] on button "Activate Account" at bounding box center [981, 500] width 180 height 32
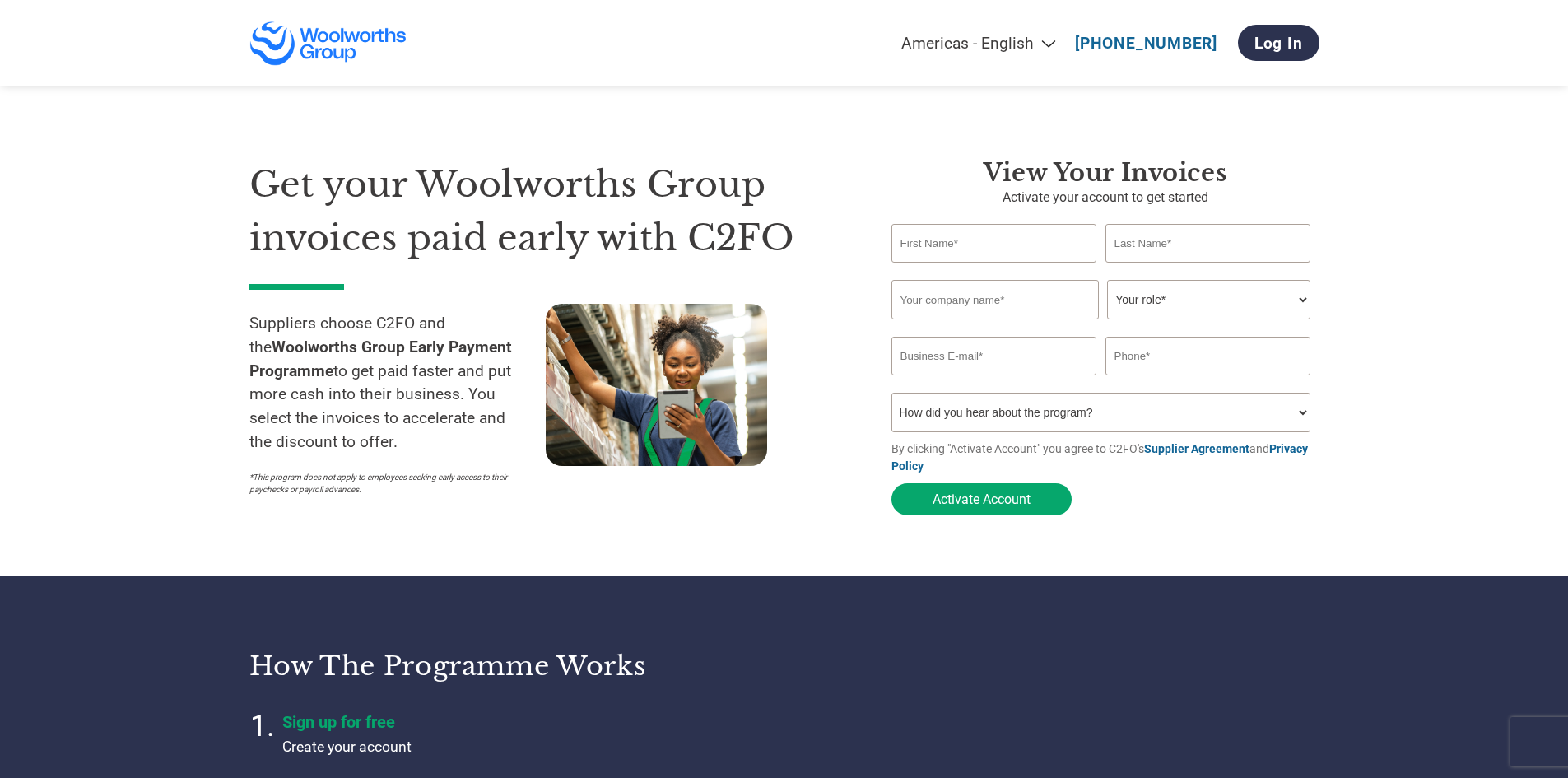
click at [333, 44] on img at bounding box center [329, 44] width 159 height 46
